Goal: Task Accomplishment & Management: Manage account settings

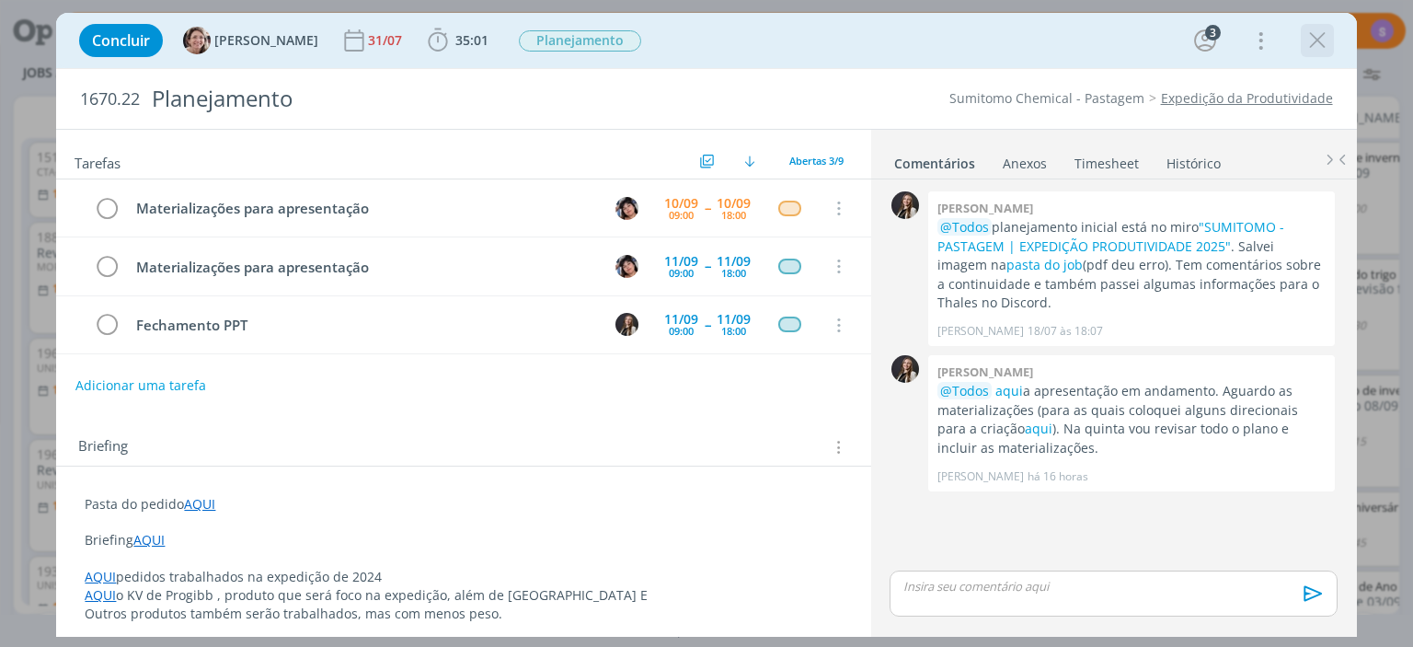
scroll to position [6, 0]
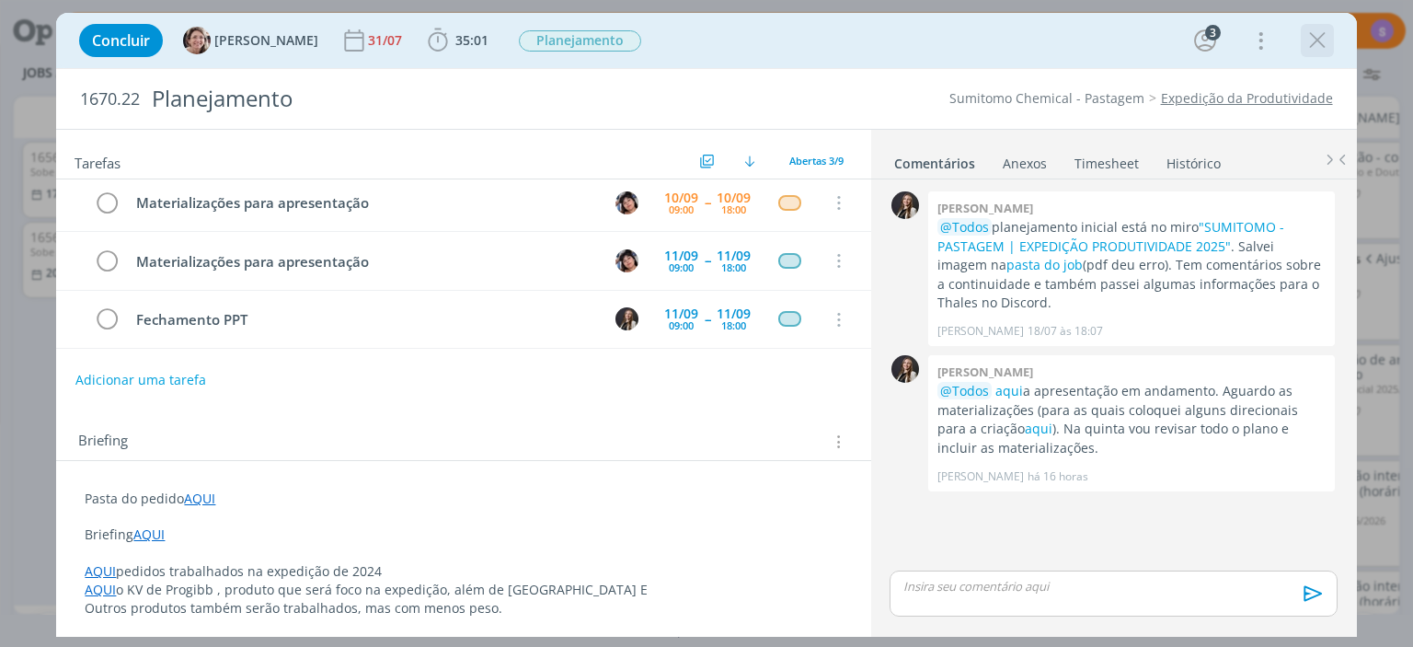
click at [1313, 35] on icon "dialog" at bounding box center [1317, 41] width 28 height 28
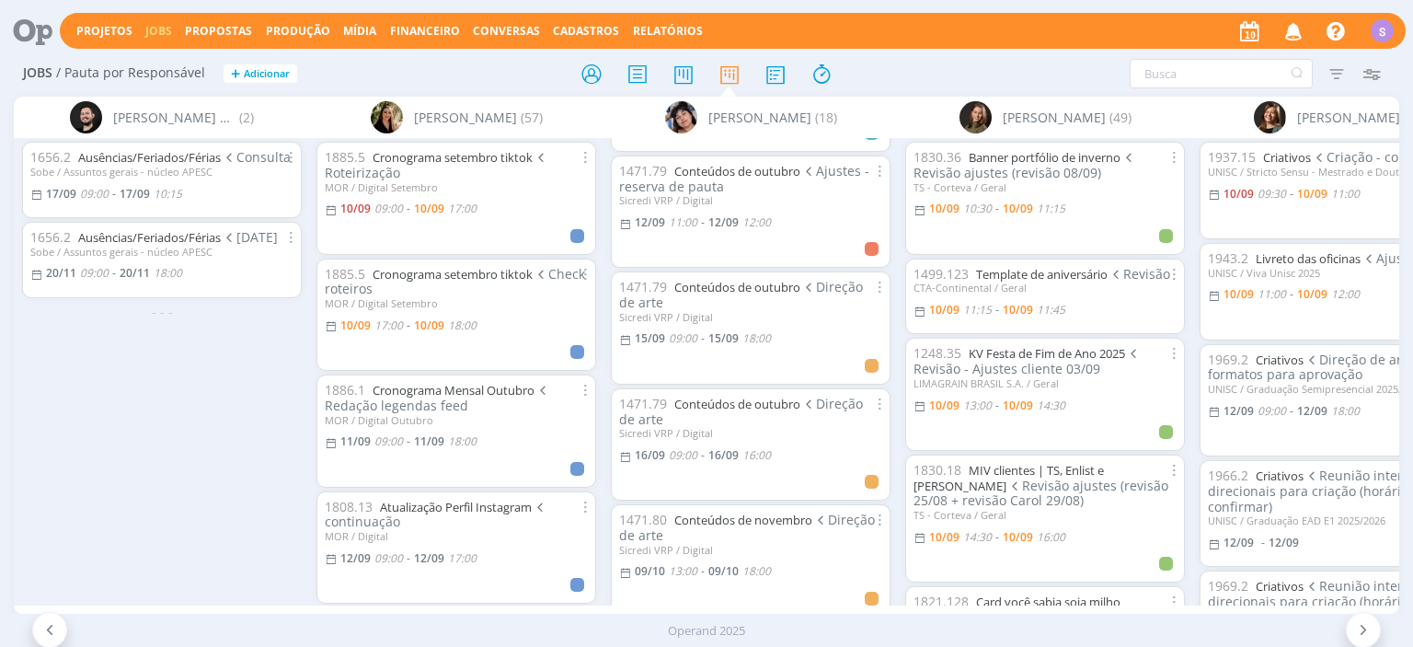
scroll to position [741, 0]
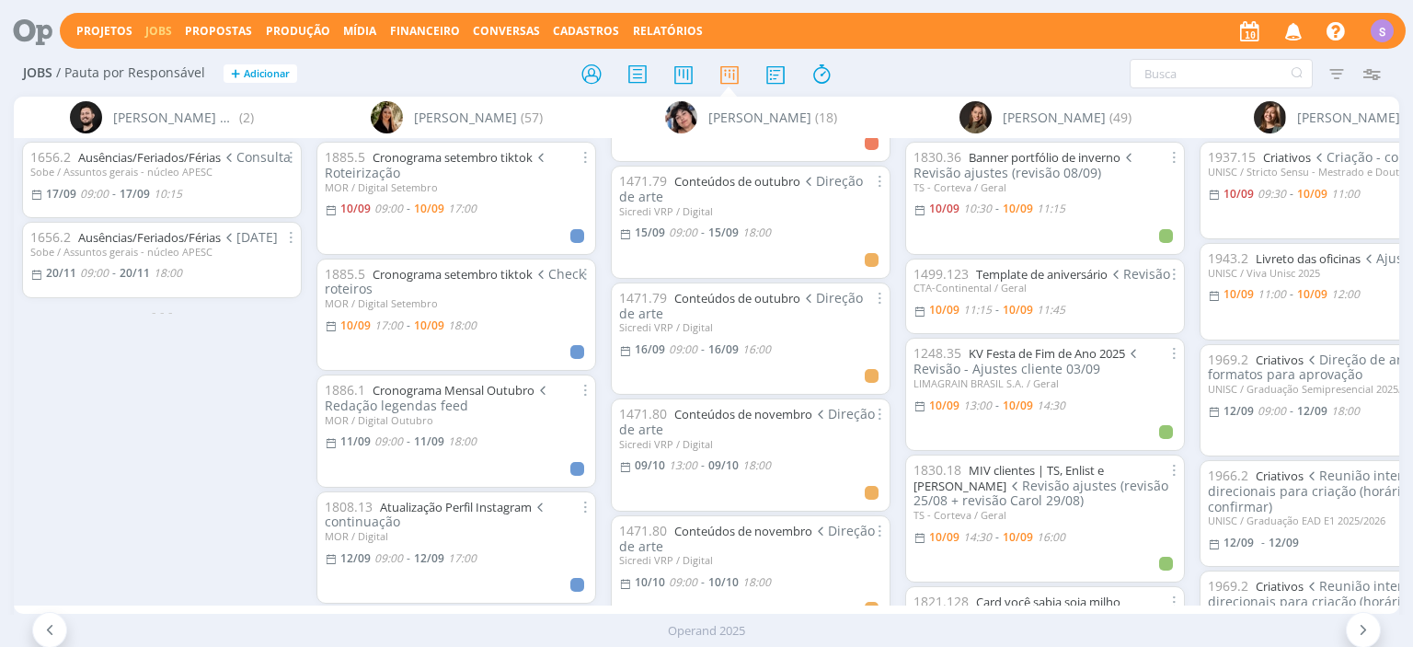
click at [194, 30] on span "Propostas" at bounding box center [218, 31] width 67 height 16
click at [198, 32] on span "Propostas" at bounding box center [218, 31] width 67 height 16
click at [205, 24] on span "Propostas" at bounding box center [218, 31] width 67 height 16
click at [198, 57] on link "Propostas Comerciais" at bounding box center [223, 62] width 155 height 29
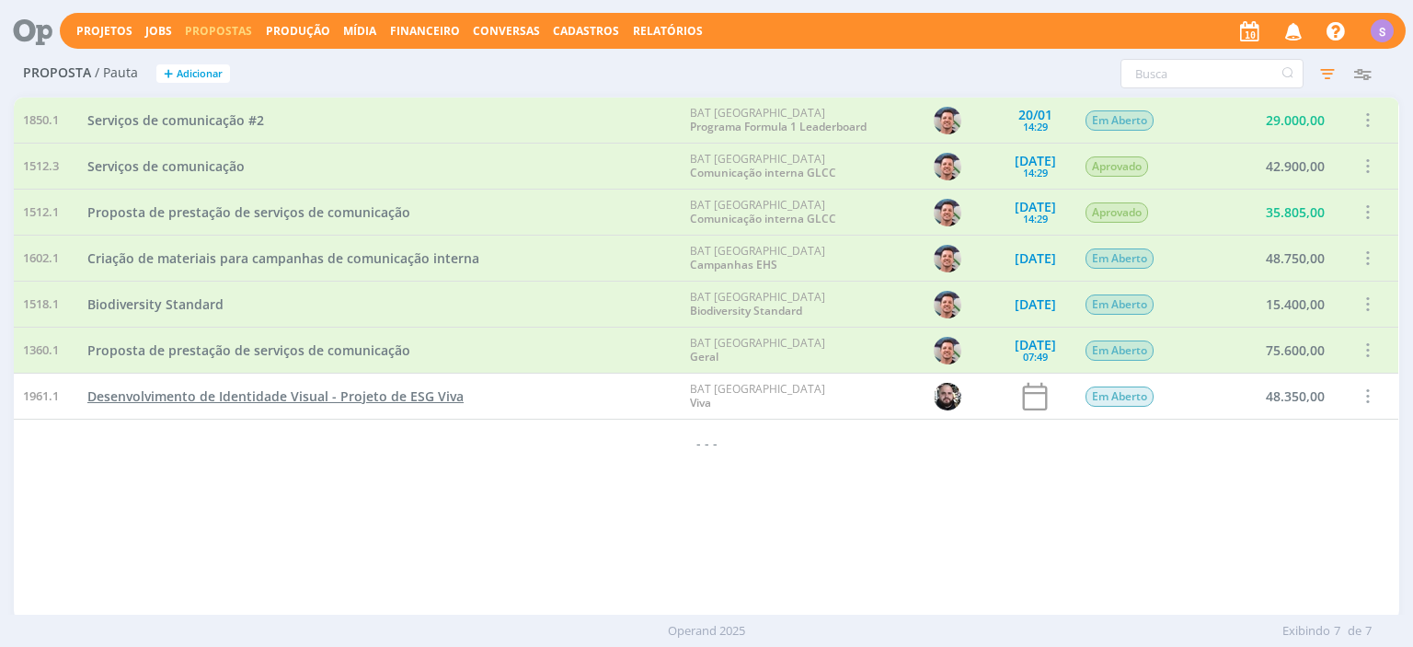
click at [377, 392] on span "Desenvolvimento de Identidade Visual - Projeto de ESG Viva" at bounding box center [275, 395] width 376 height 17
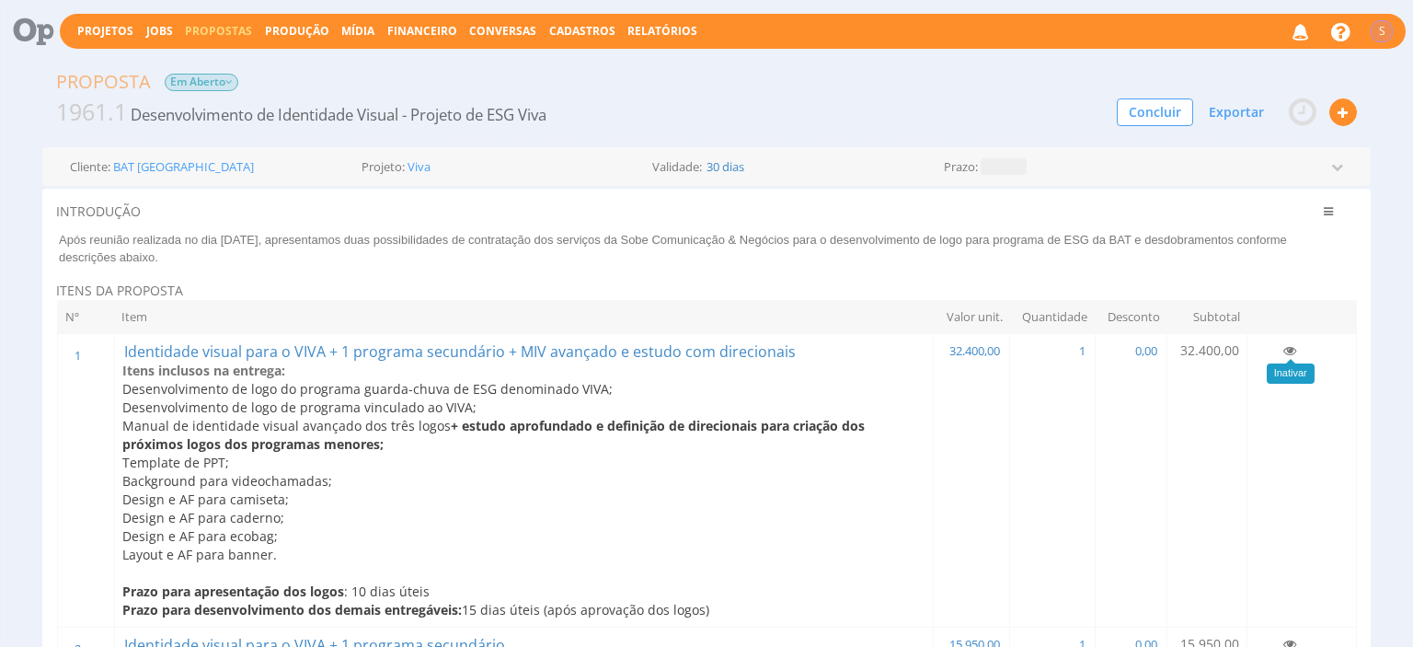
click at [1291, 350] on icon at bounding box center [1289, 350] width 13 height 13
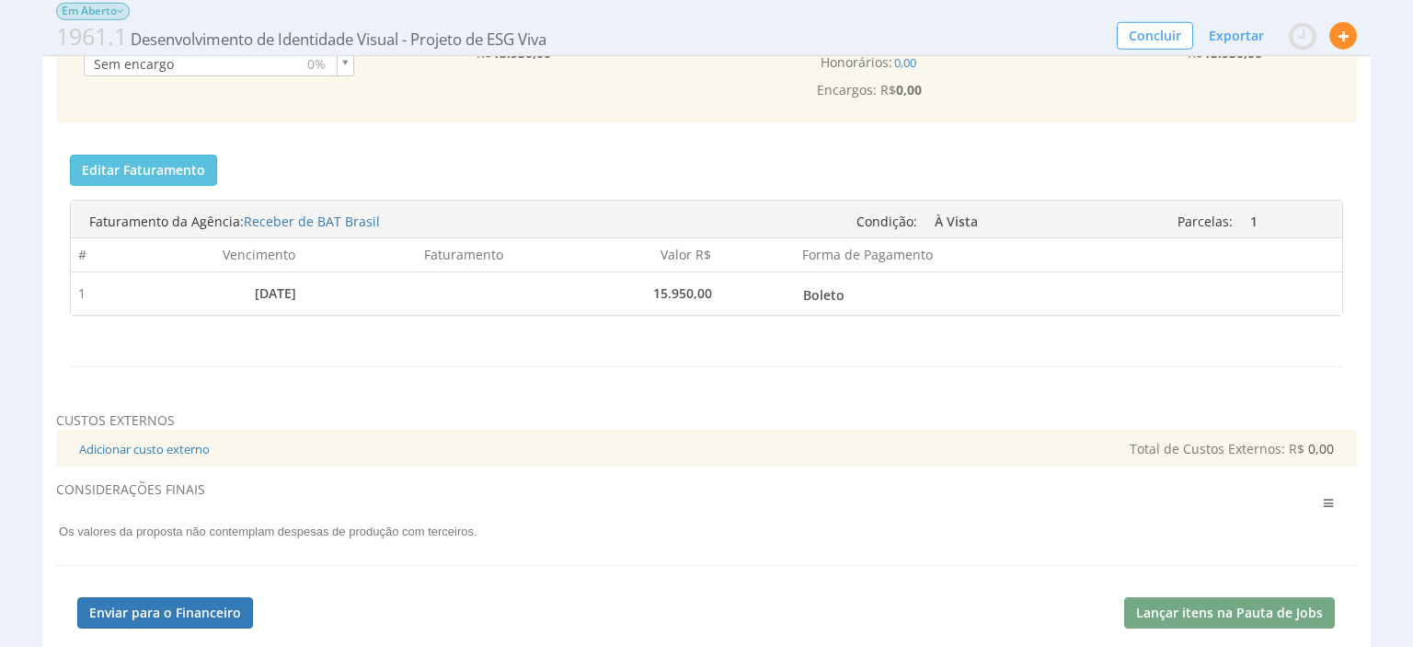
scroll to position [971, 0]
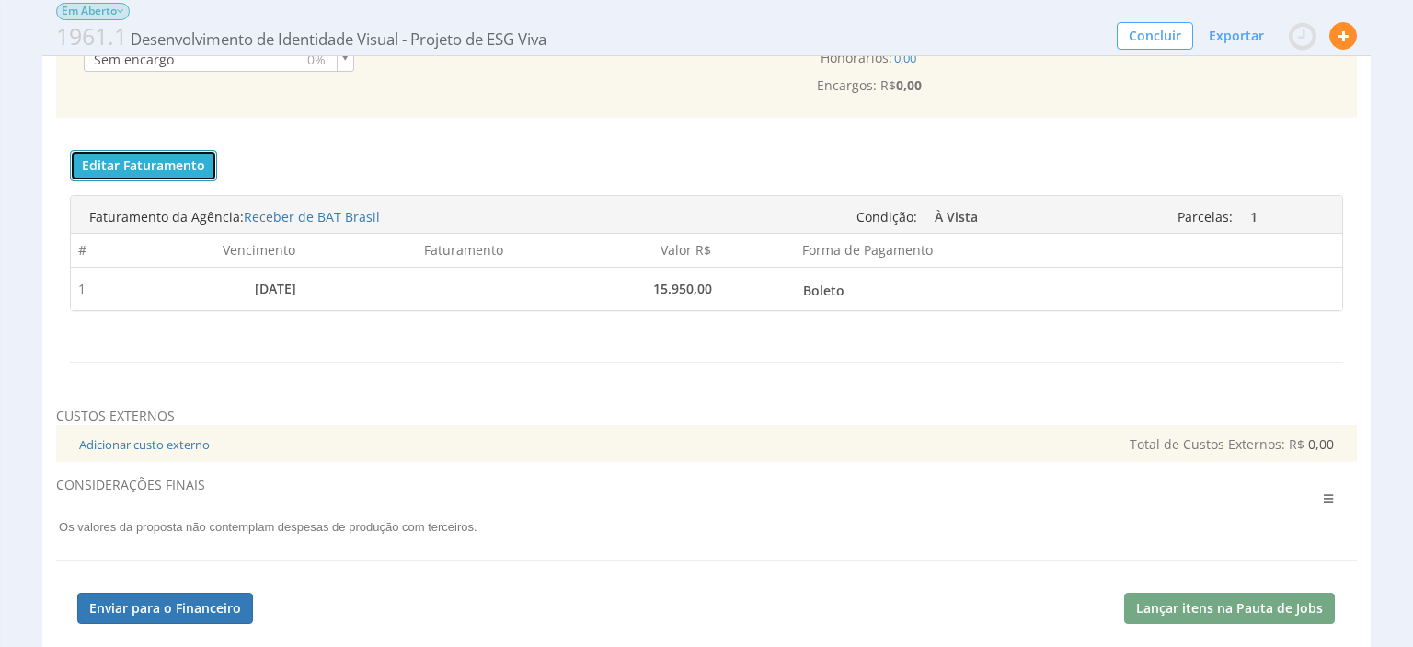
click at [98, 163] on button "Editar Faturamento" at bounding box center [143, 165] width 147 height 31
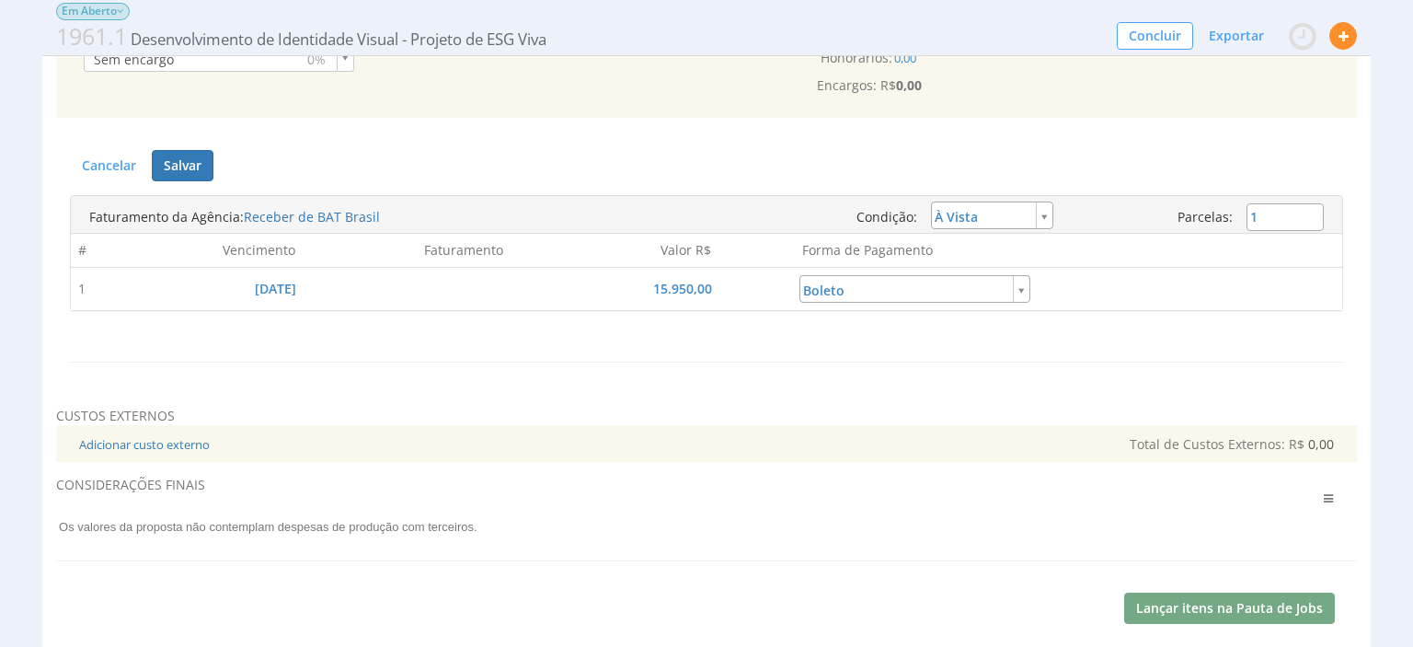
click at [966, 276] on span "Boleto" at bounding box center [914, 290] width 223 height 29
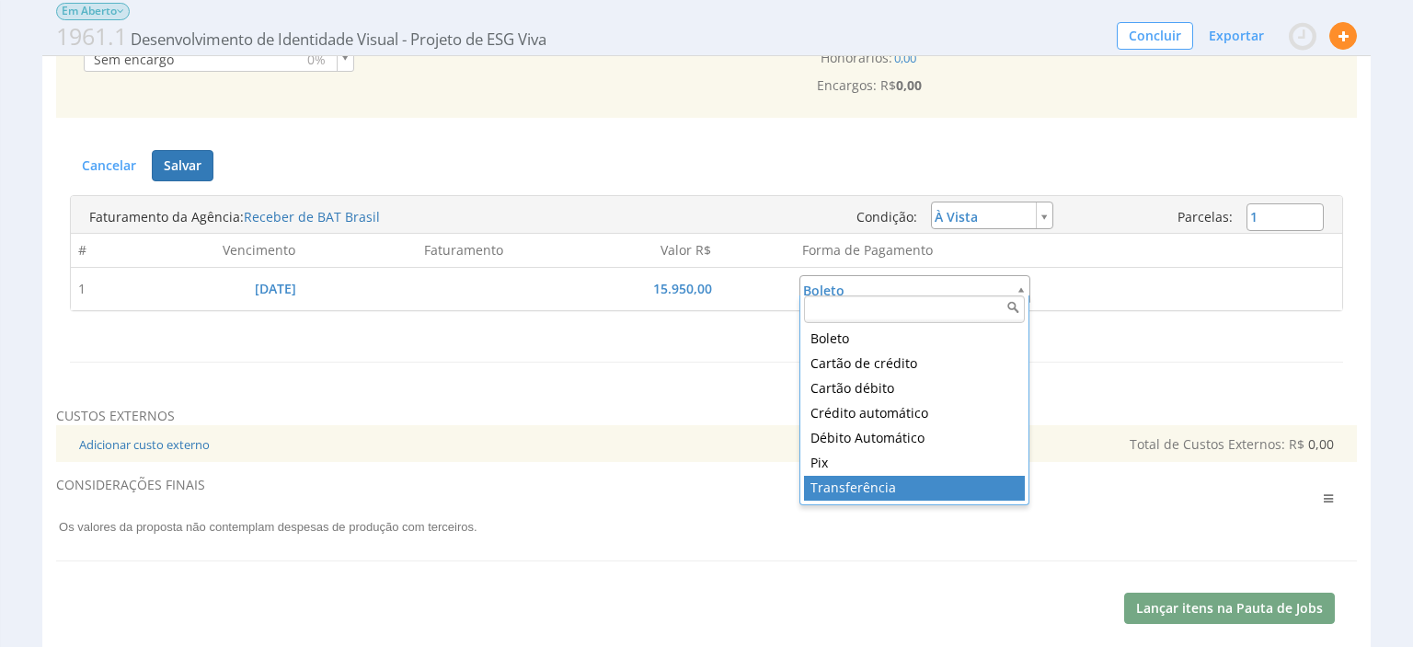
type input "5"
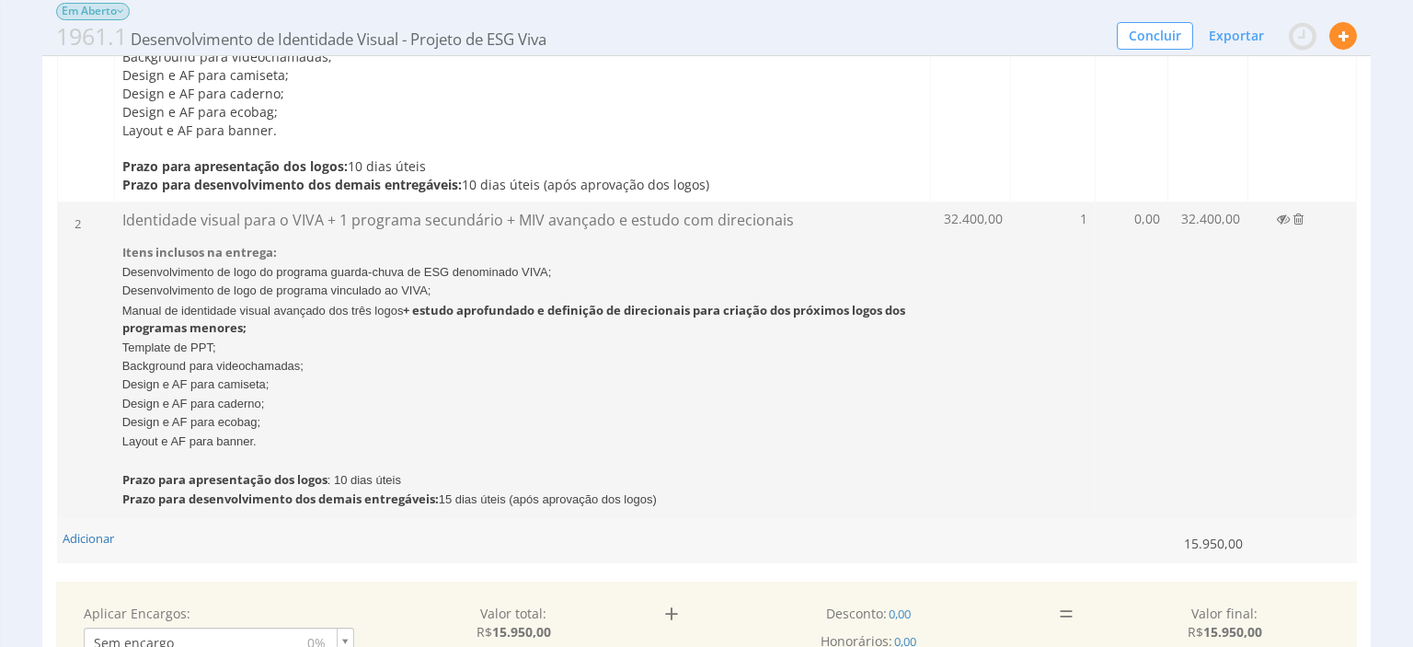
scroll to position [97, 0]
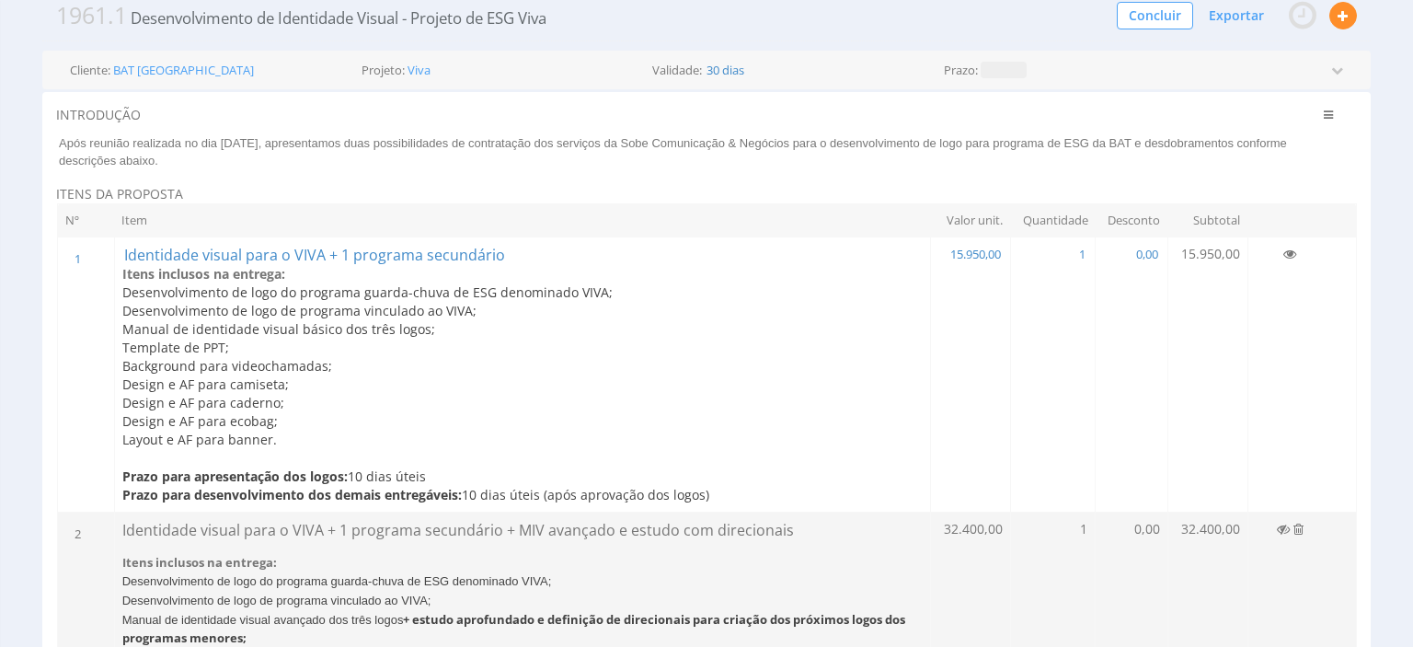
click at [907, 372] on p "Background para videochamadas;" at bounding box center [522, 366] width 800 height 18
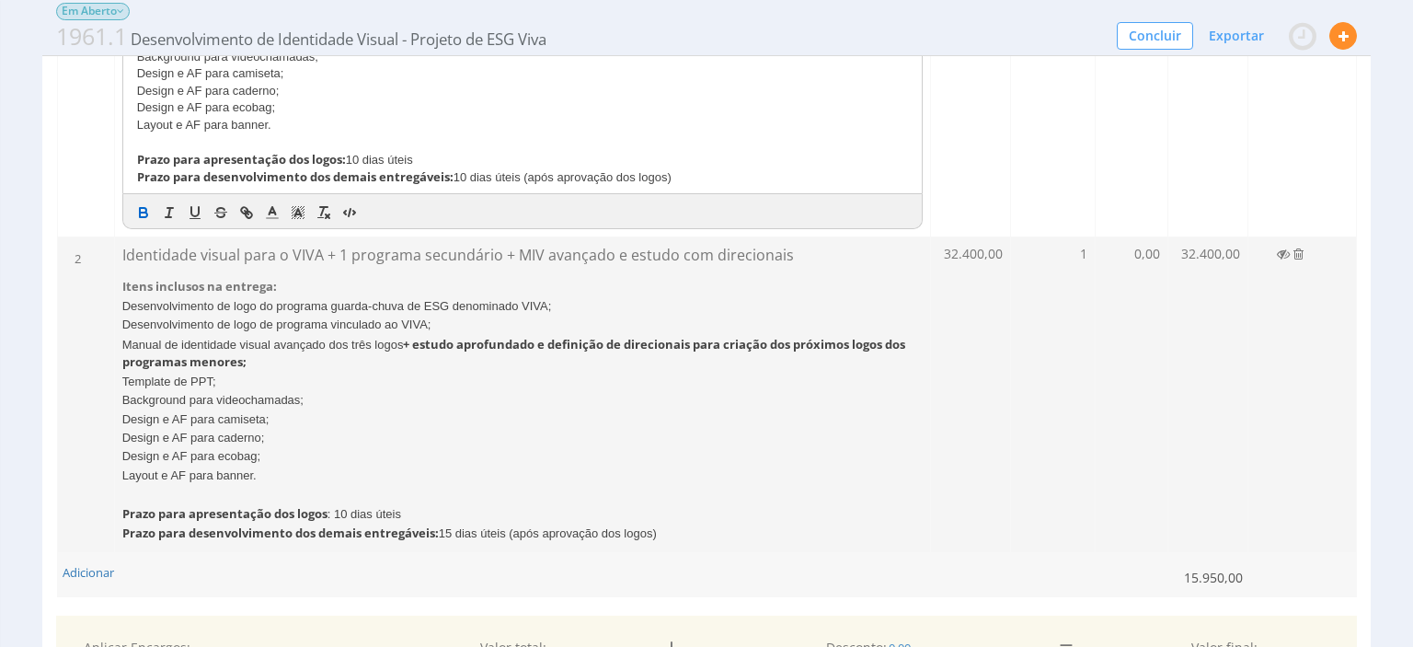
scroll to position [776, 0]
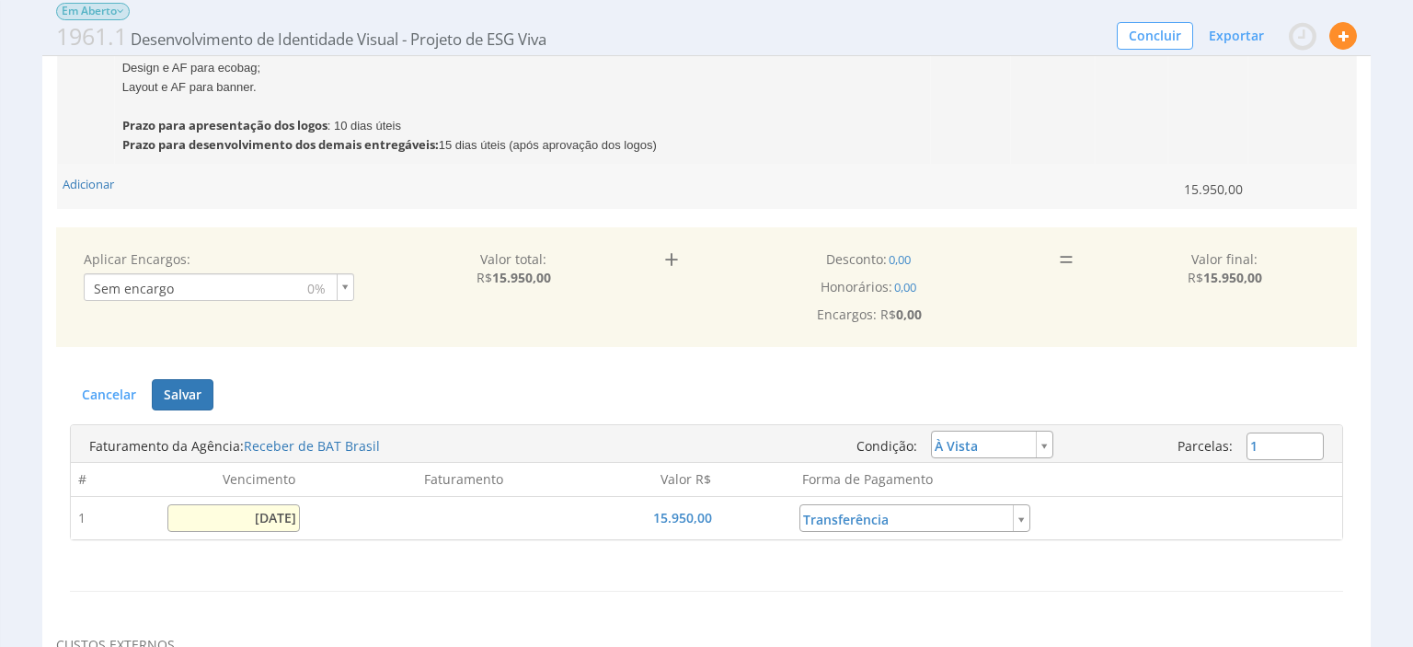
click at [257, 504] on input "[DATE]" at bounding box center [233, 518] width 132 height 28
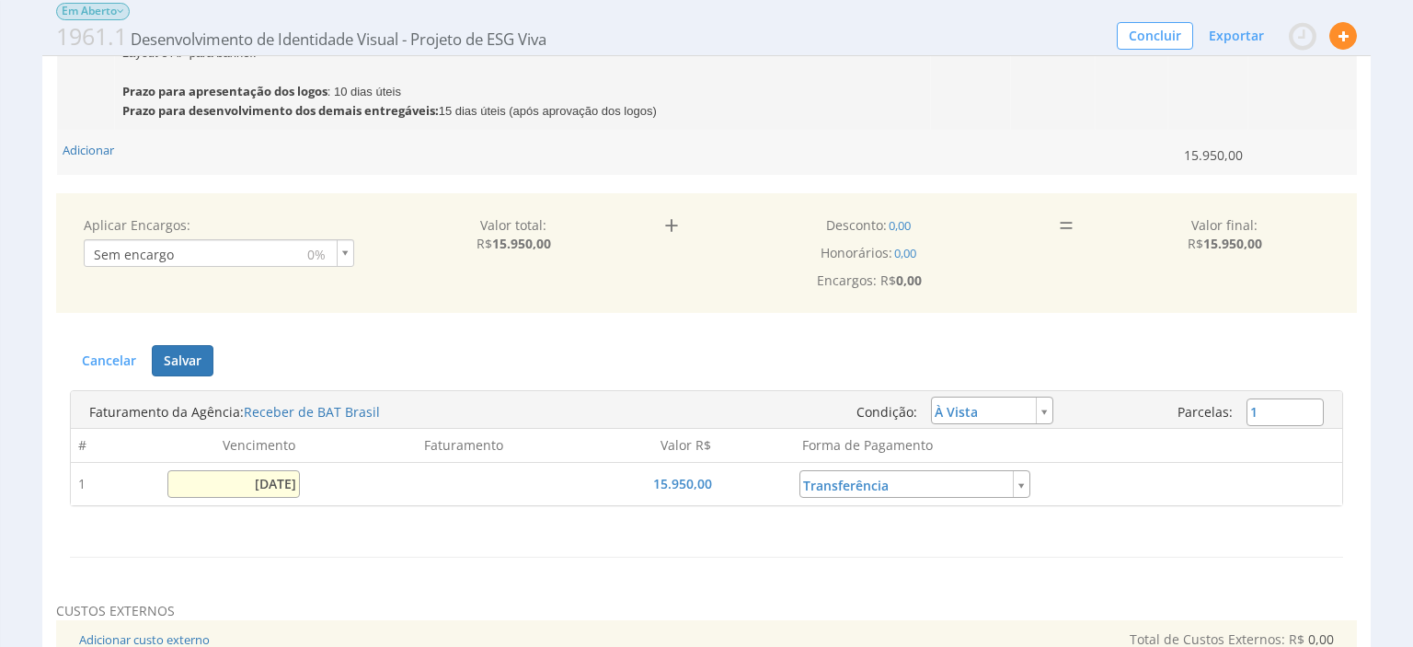
scroll to position [746, 0]
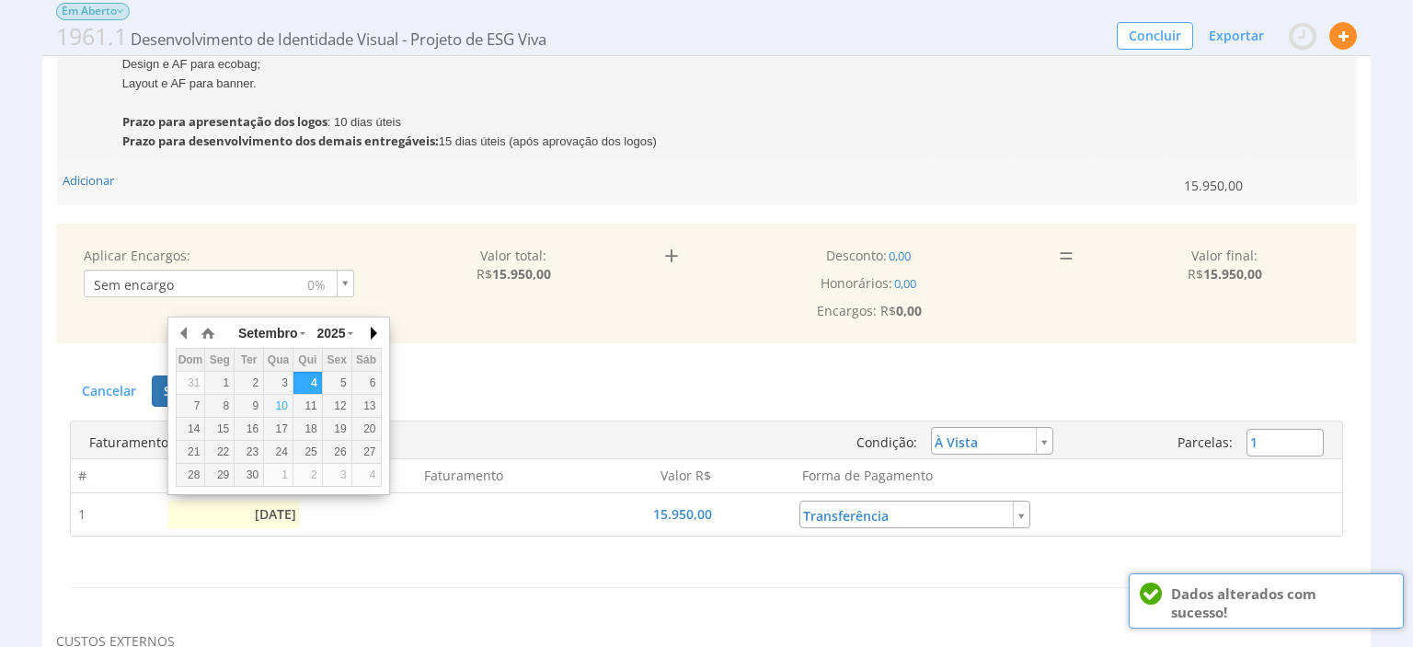
click at [371, 333] on button "button" at bounding box center [372, 333] width 18 height 28
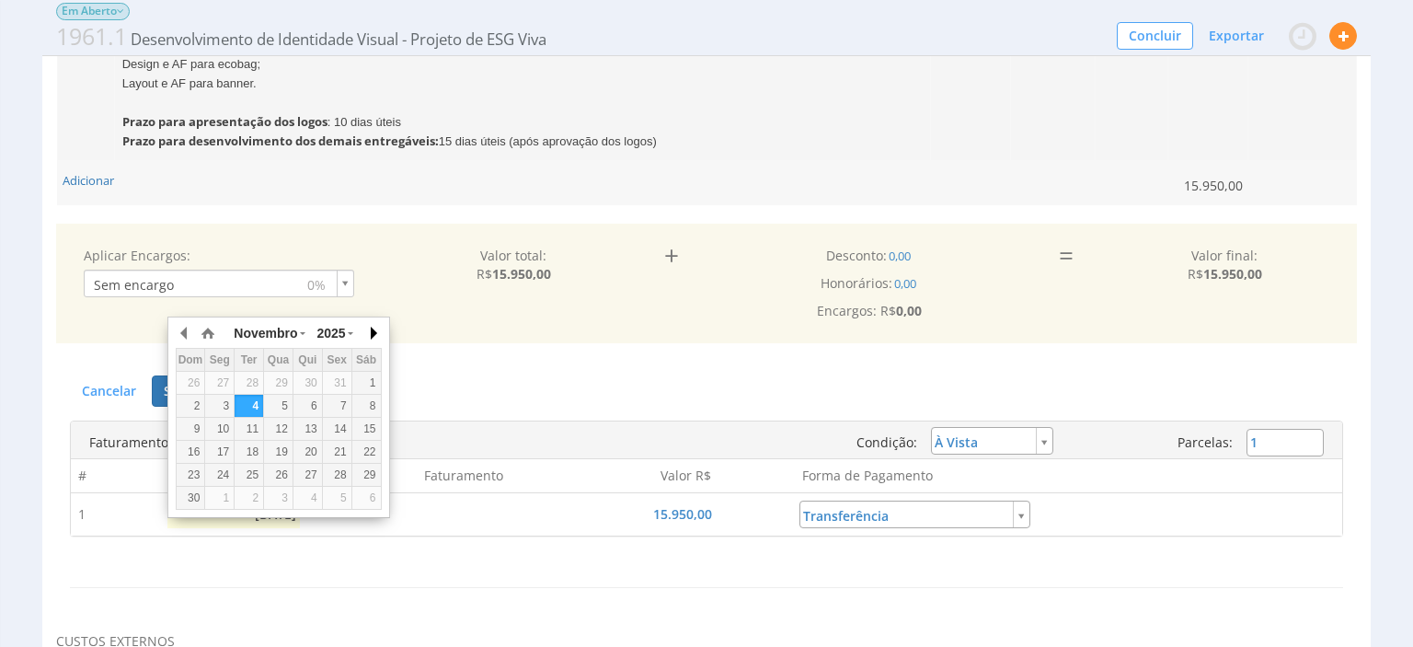
click at [371, 333] on button "button" at bounding box center [372, 333] width 18 height 28
click at [223, 433] on div "10" at bounding box center [219, 429] width 29 height 16
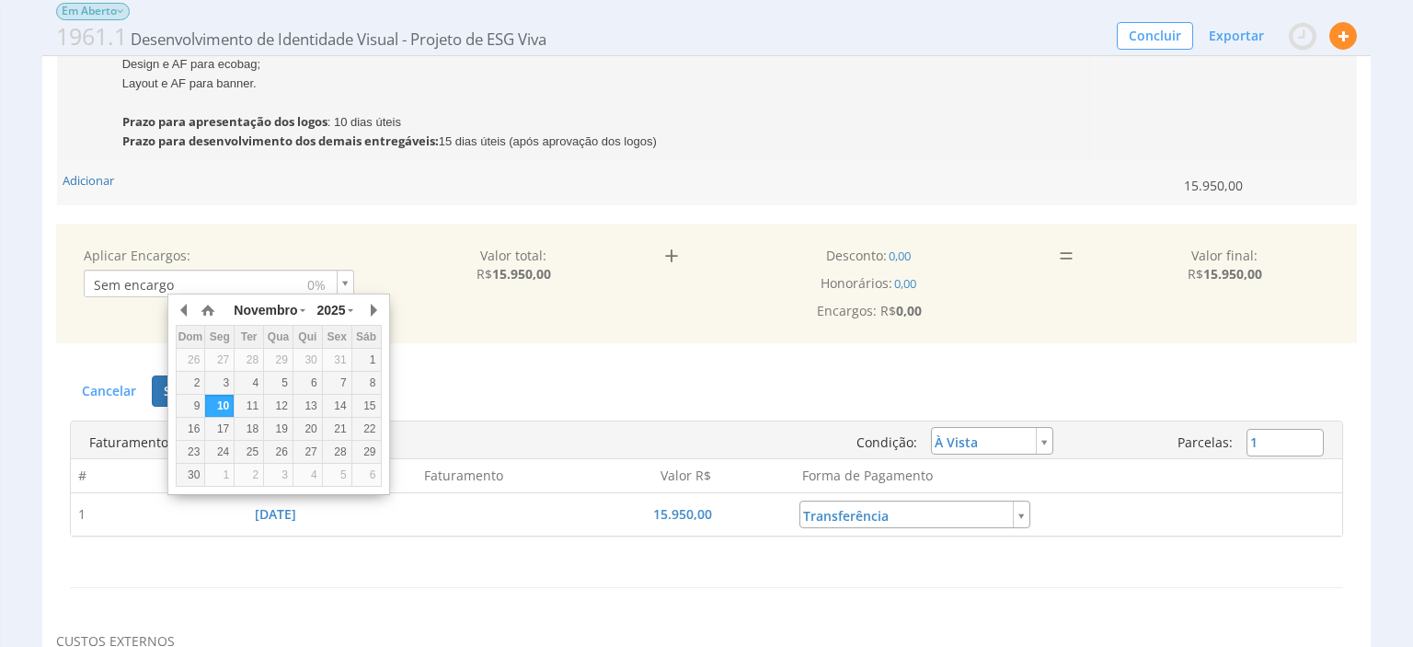
click at [738, 175] on td "Adicionar" at bounding box center [613, 182] width 1110 height 44
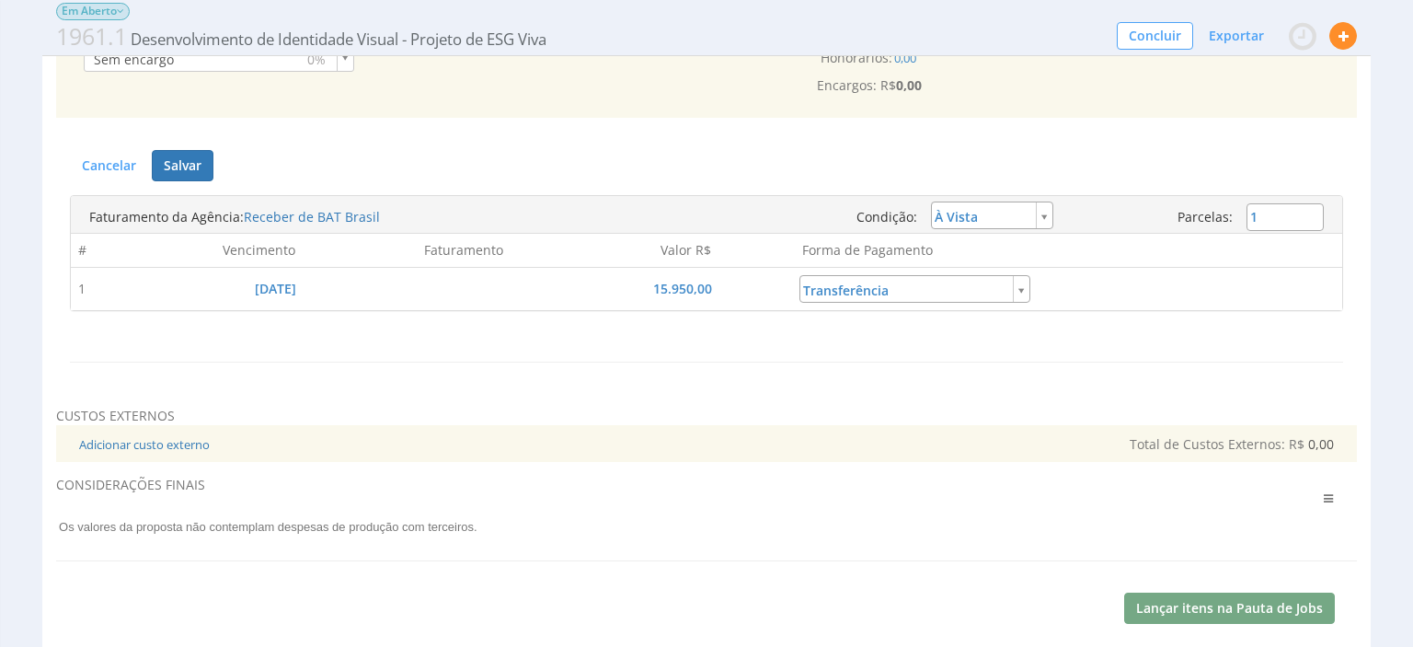
scroll to position [874, 0]
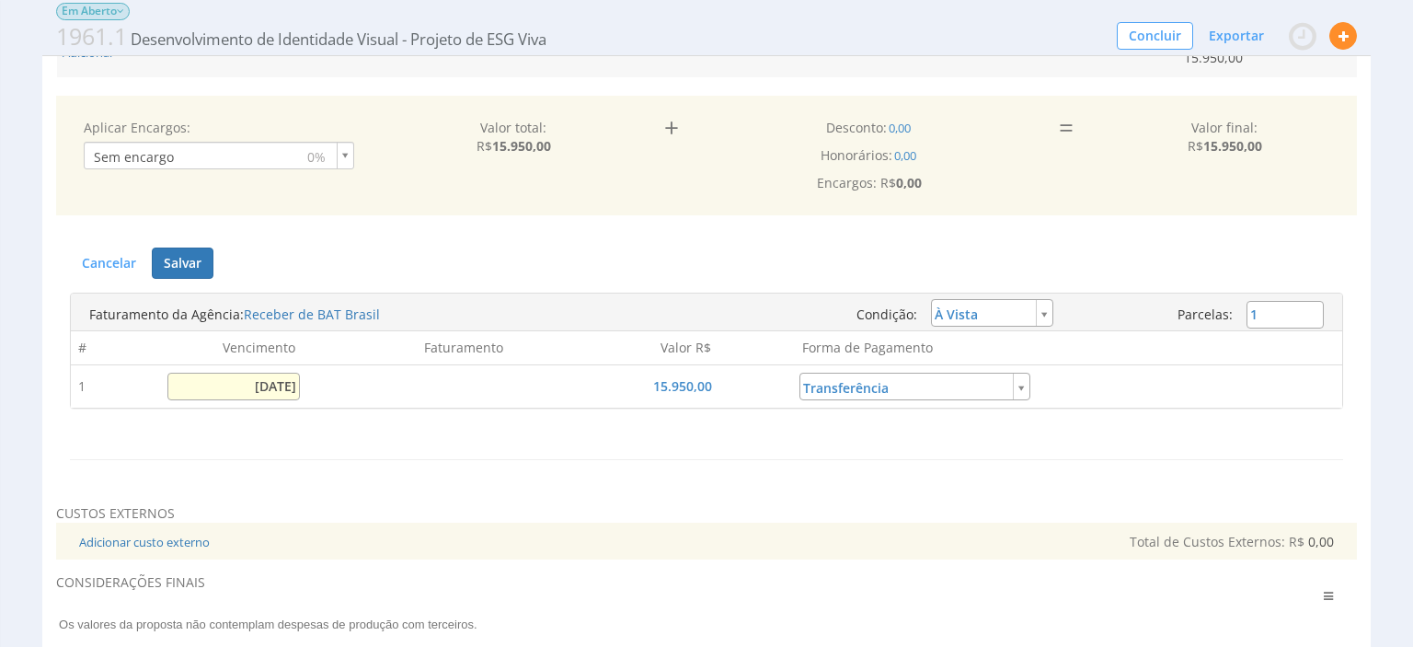
click at [284, 373] on input "[DATE]" at bounding box center [233, 387] width 132 height 28
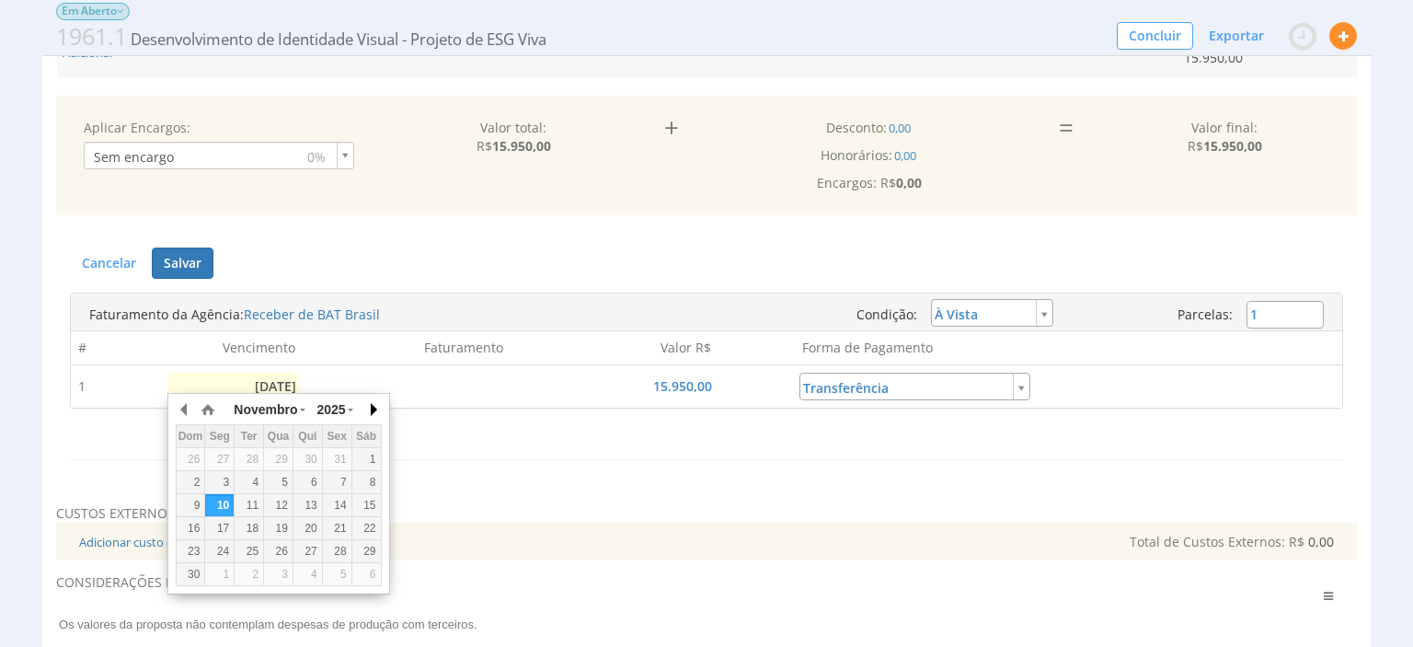
click at [371, 414] on button "button" at bounding box center [372, 410] width 18 height 28
click at [226, 478] on div "8" at bounding box center [219, 483] width 29 height 16
type input "[DATE]"
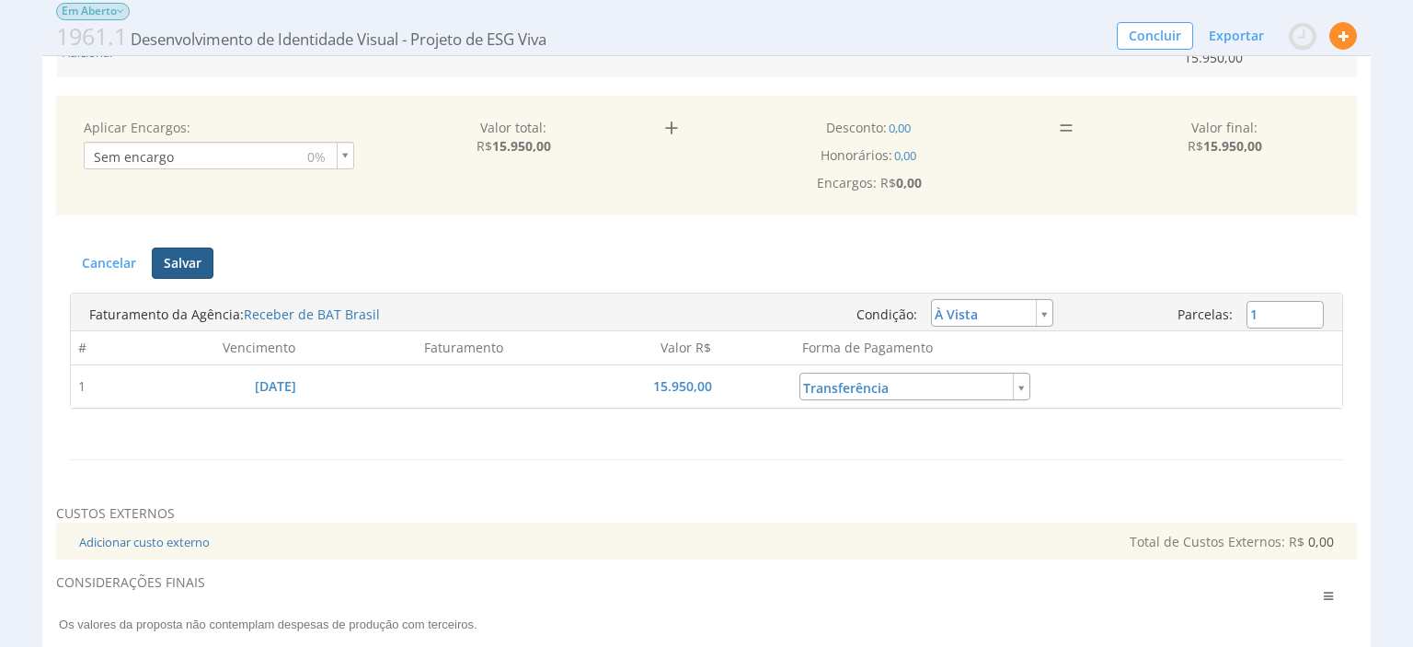
click at [192, 269] on button "Salvar" at bounding box center [183, 262] width 62 height 31
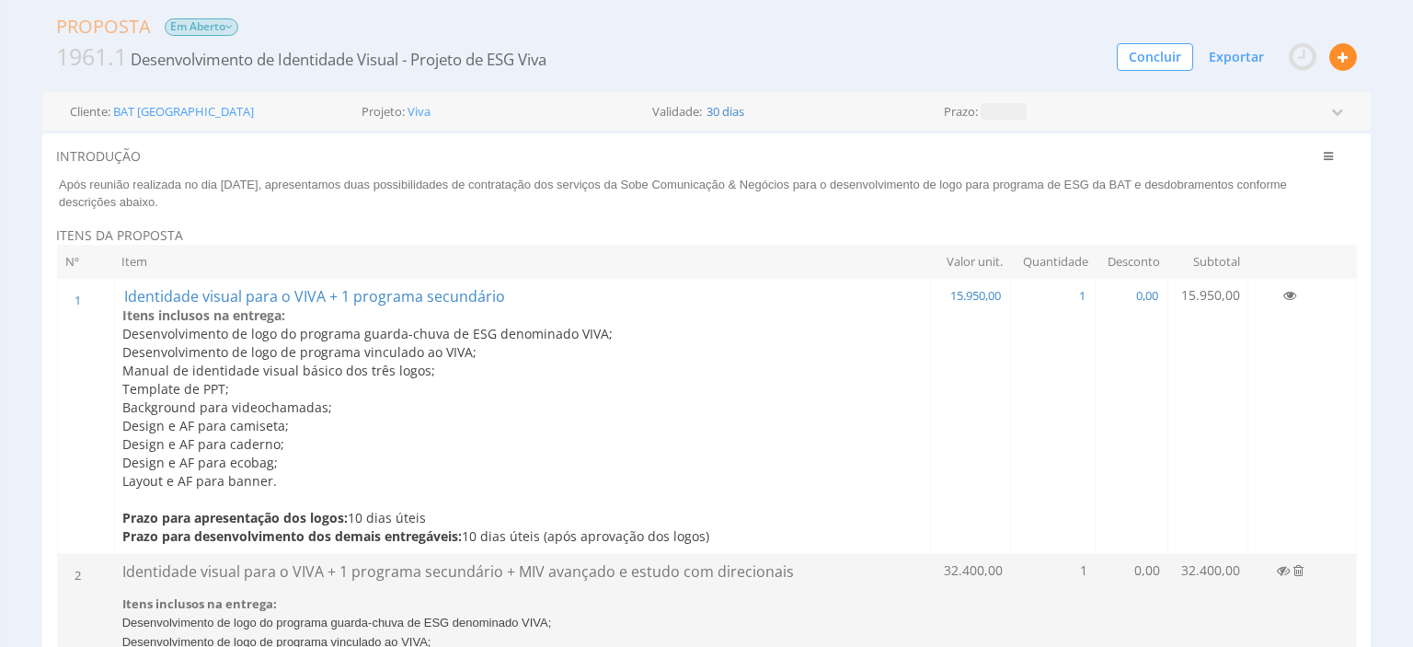
scroll to position [0, 0]
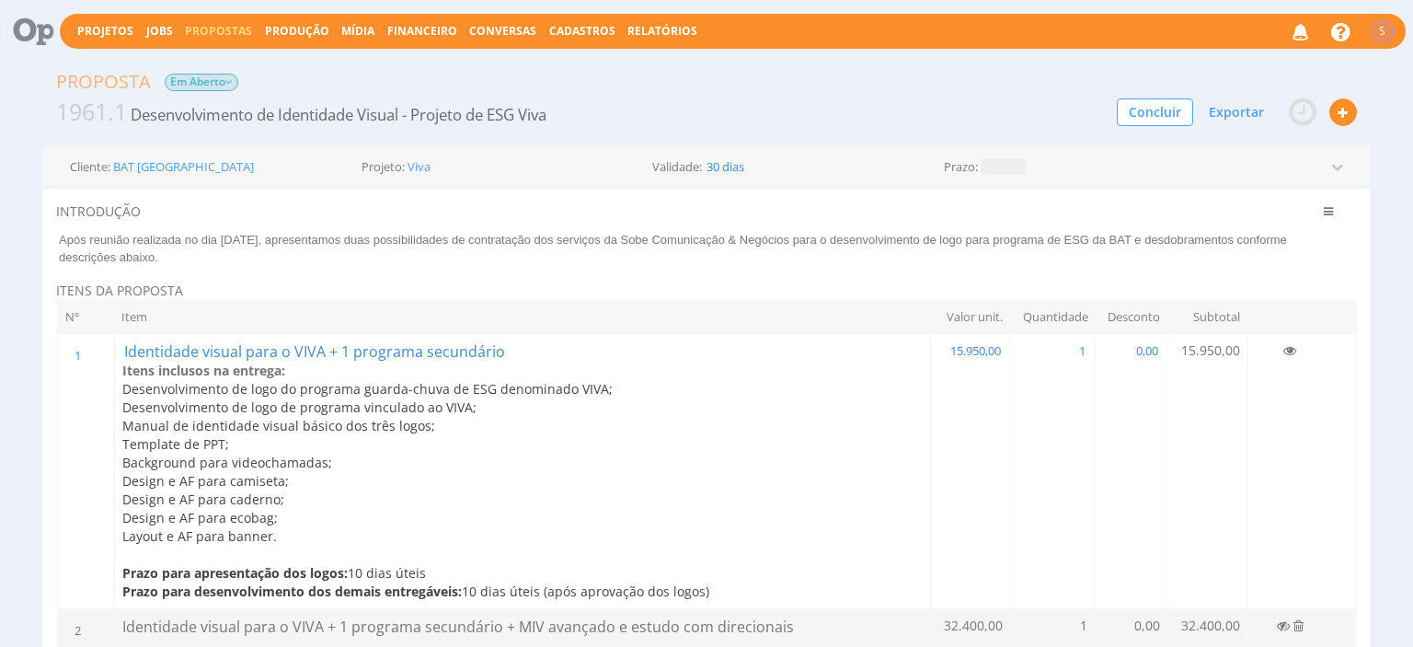
click at [216, 85] on span "Em Aberto" at bounding box center [202, 82] width 74 height 17
click at [201, 31] on span "Propostas" at bounding box center [218, 31] width 67 height 16
click at [211, 64] on link "Propostas Comerciais" at bounding box center [223, 59] width 155 height 27
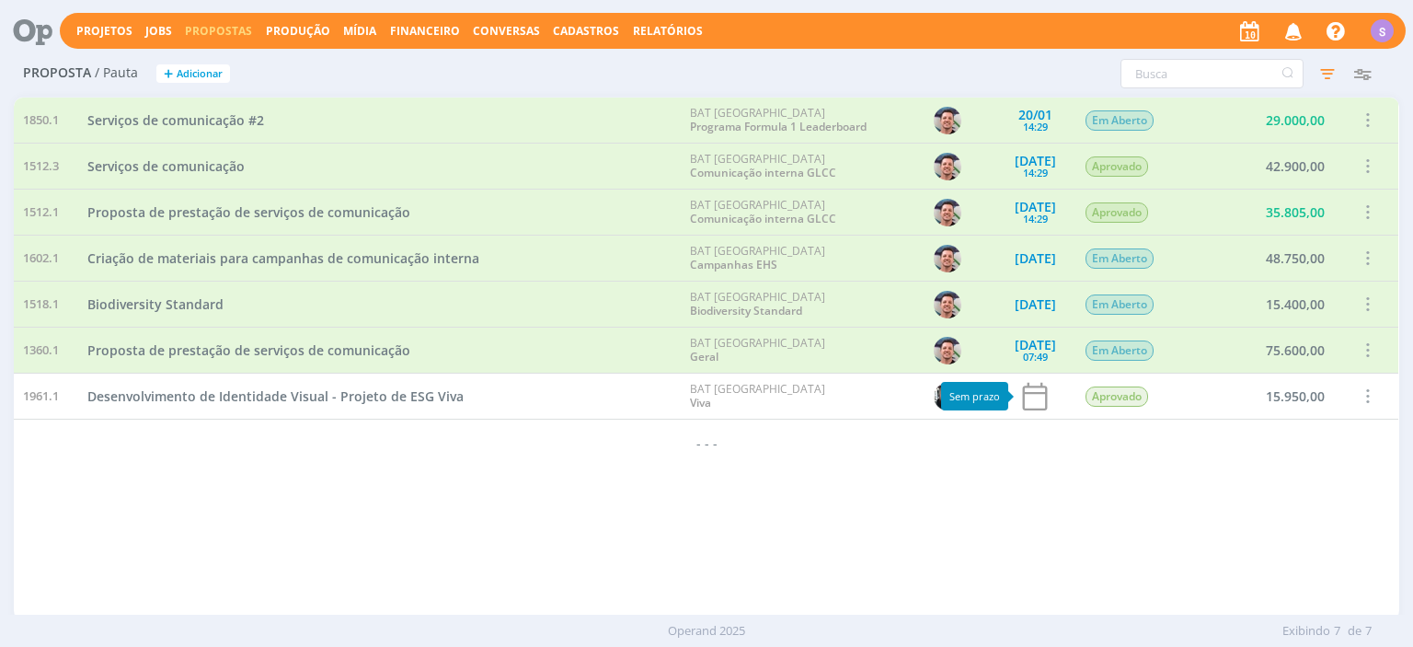
click at [1034, 405] on icon at bounding box center [1035, 396] width 35 height 35
click at [1035, 395] on icon at bounding box center [1035, 396] width 35 height 35
